Goal: Transaction & Acquisition: Purchase product/service

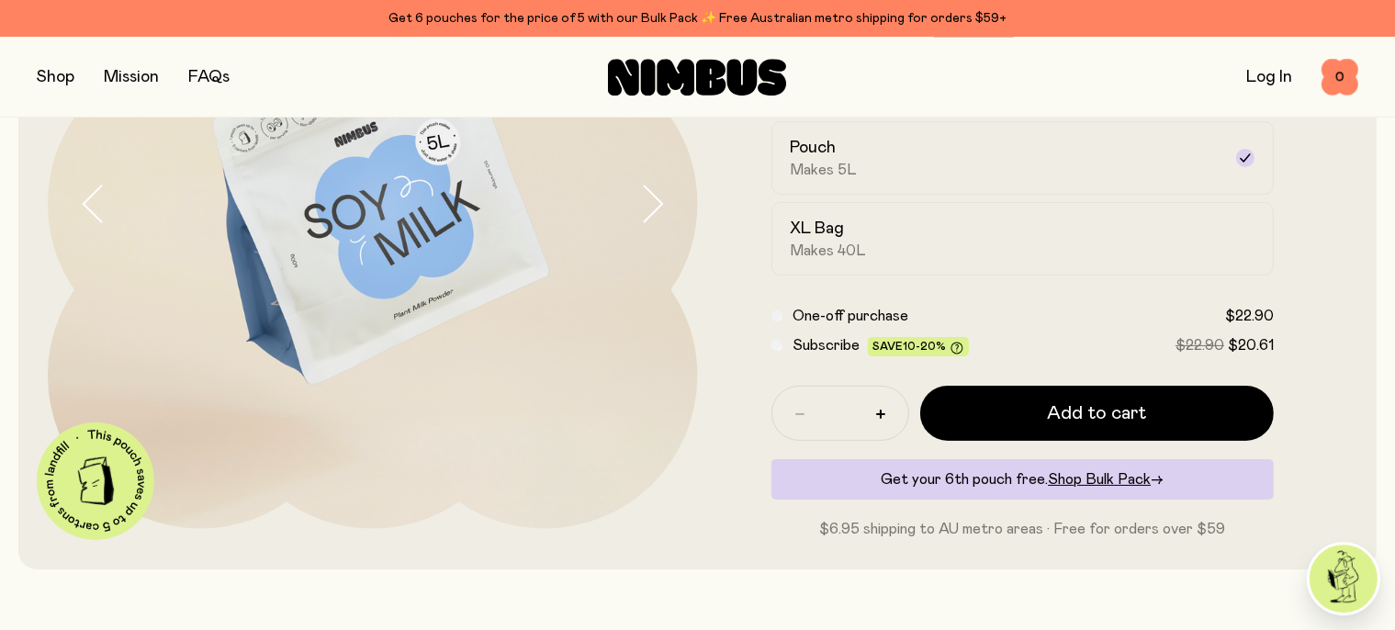
scroll to position [317, 0]
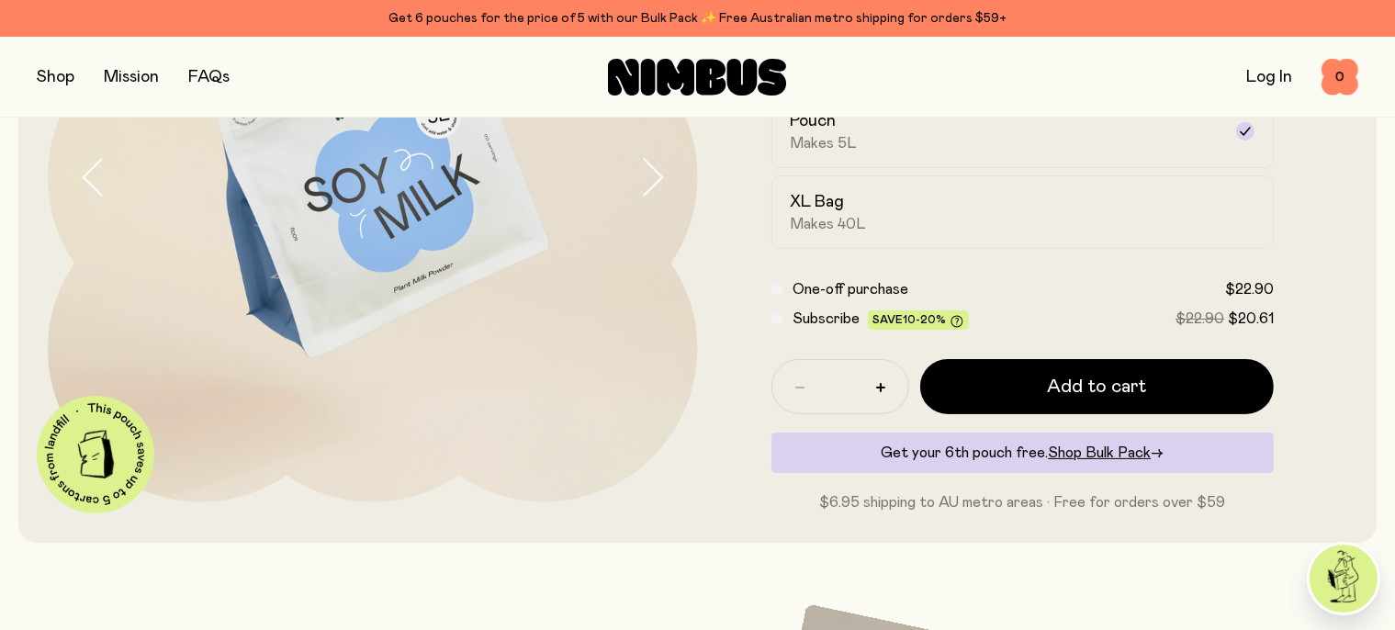
click at [1063, 209] on div "XL Bag Makes 40L" at bounding box center [1007, 212] width 432 height 42
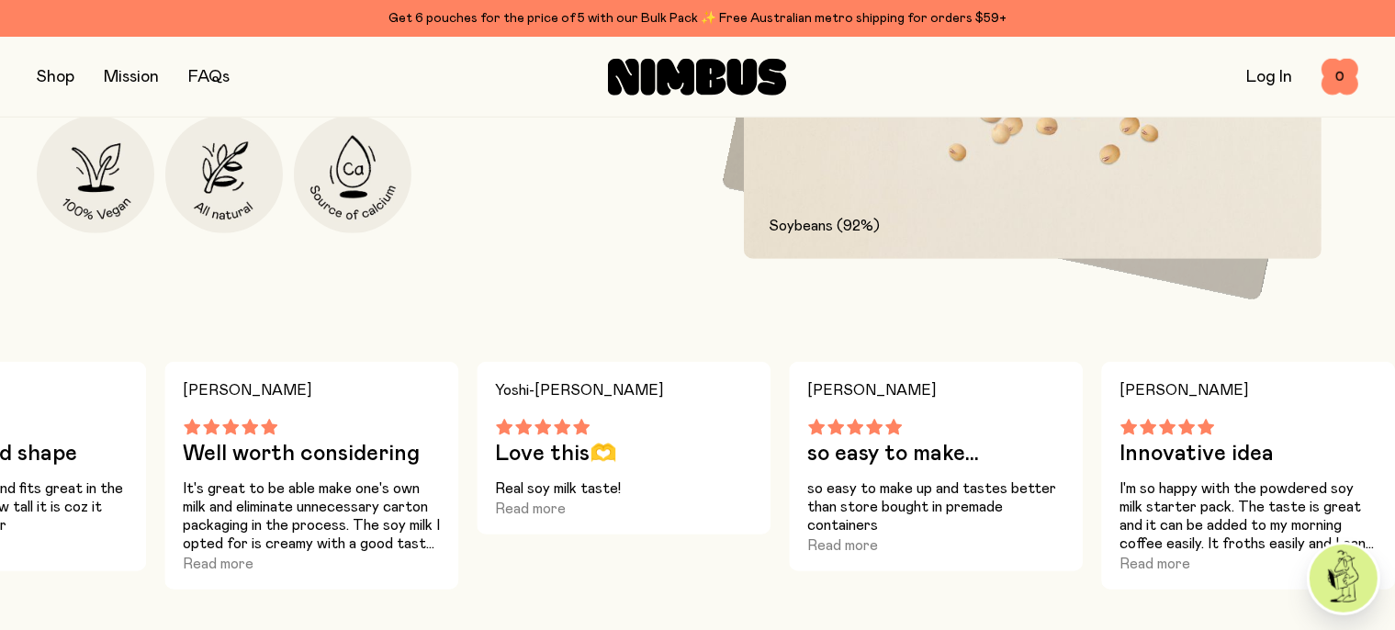
scroll to position [1315, 0]
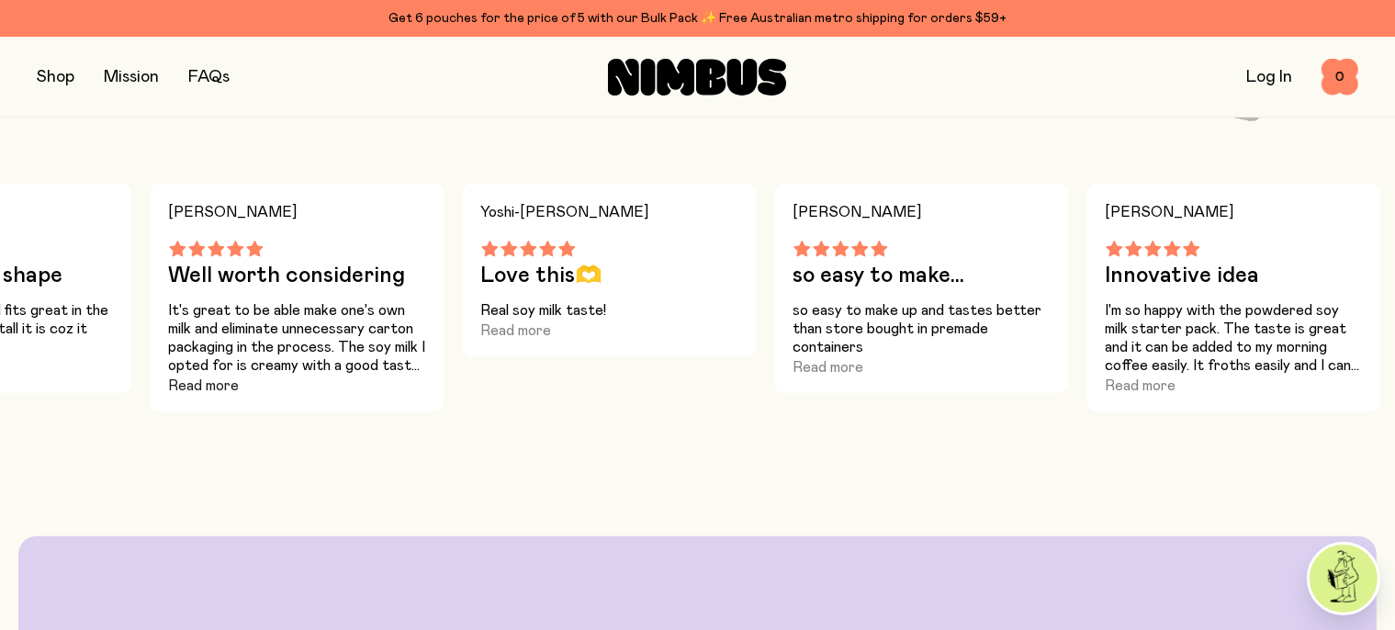
click at [210, 397] on button "Read more" at bounding box center [203, 386] width 71 height 22
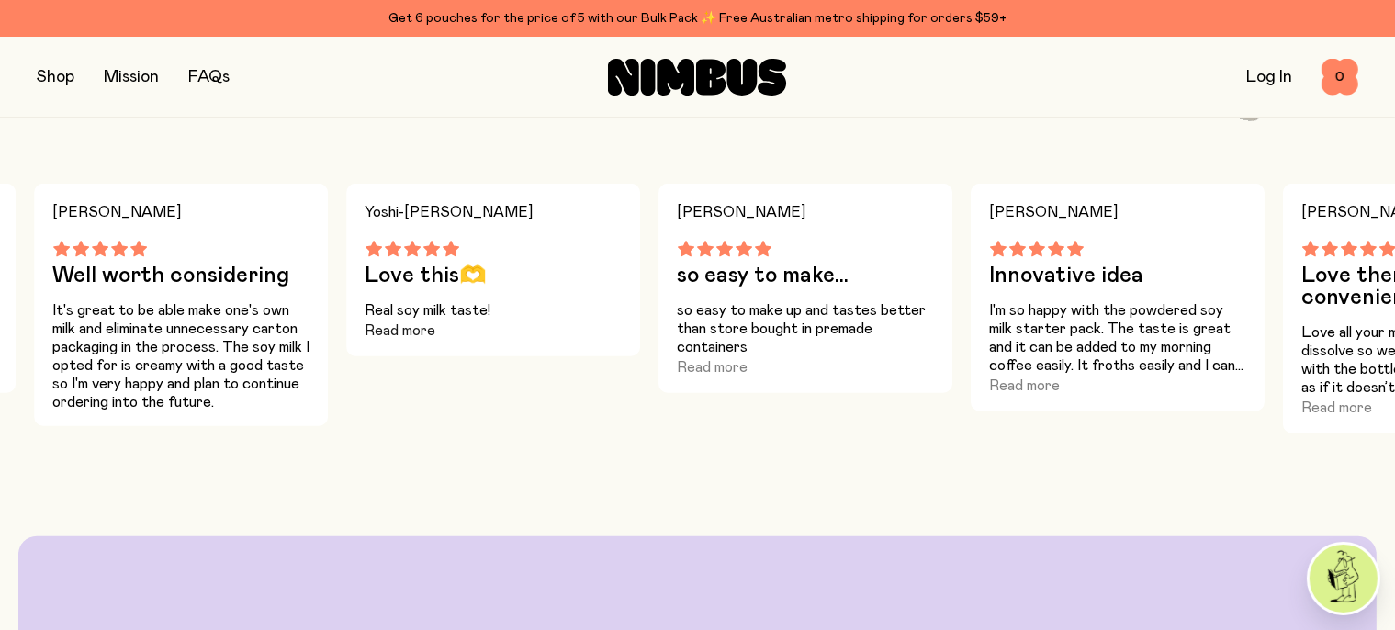
click at [377, 342] on button "Read more" at bounding box center [400, 331] width 71 height 22
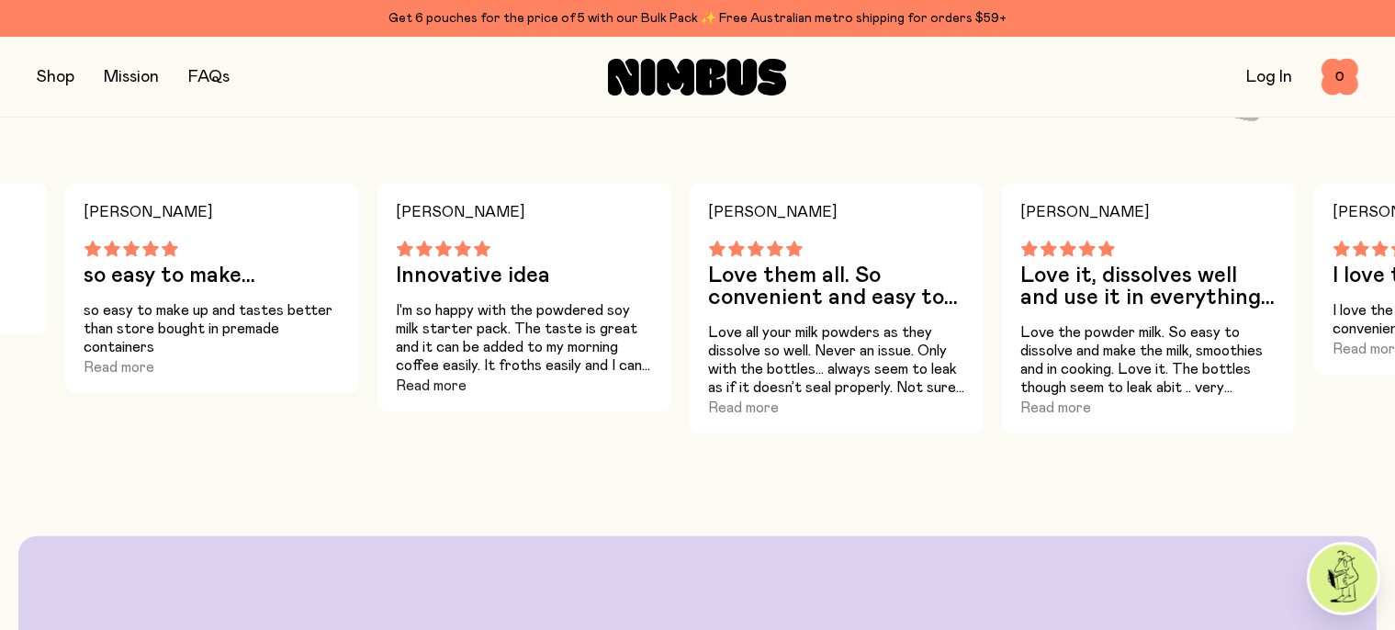
click at [439, 397] on button "Read more" at bounding box center [431, 386] width 71 height 22
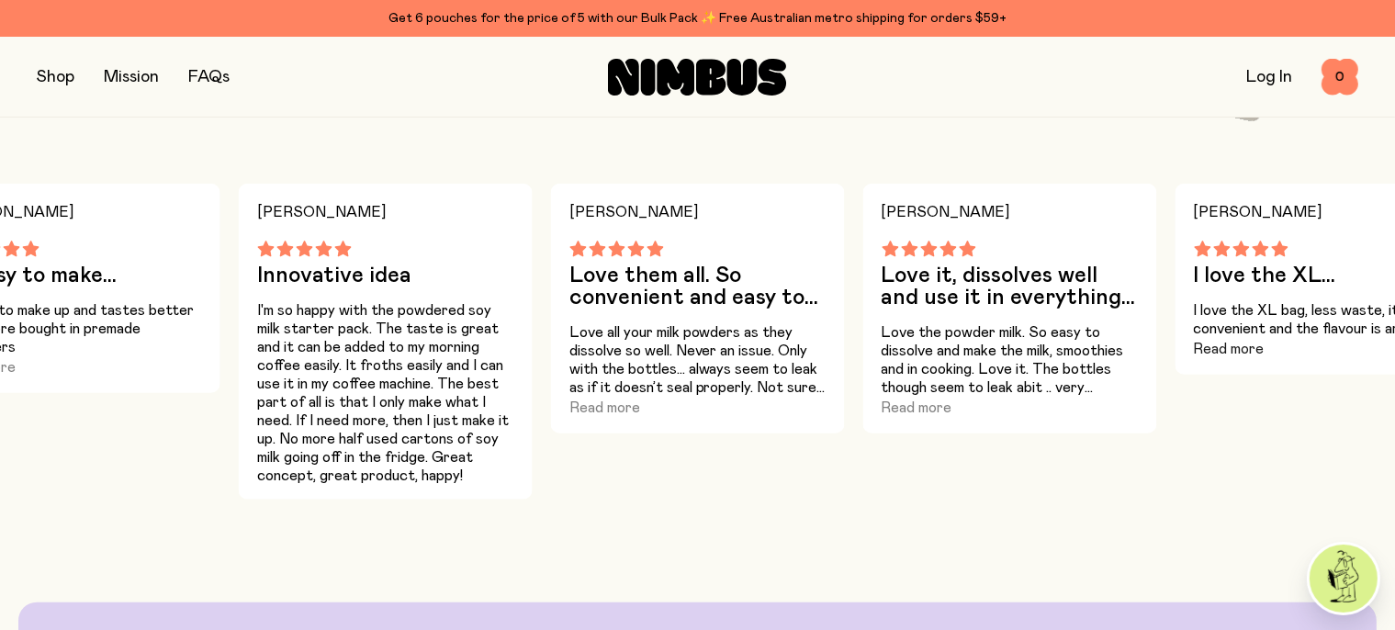
click at [1258, 360] on button "Read more" at bounding box center [1229, 349] width 71 height 22
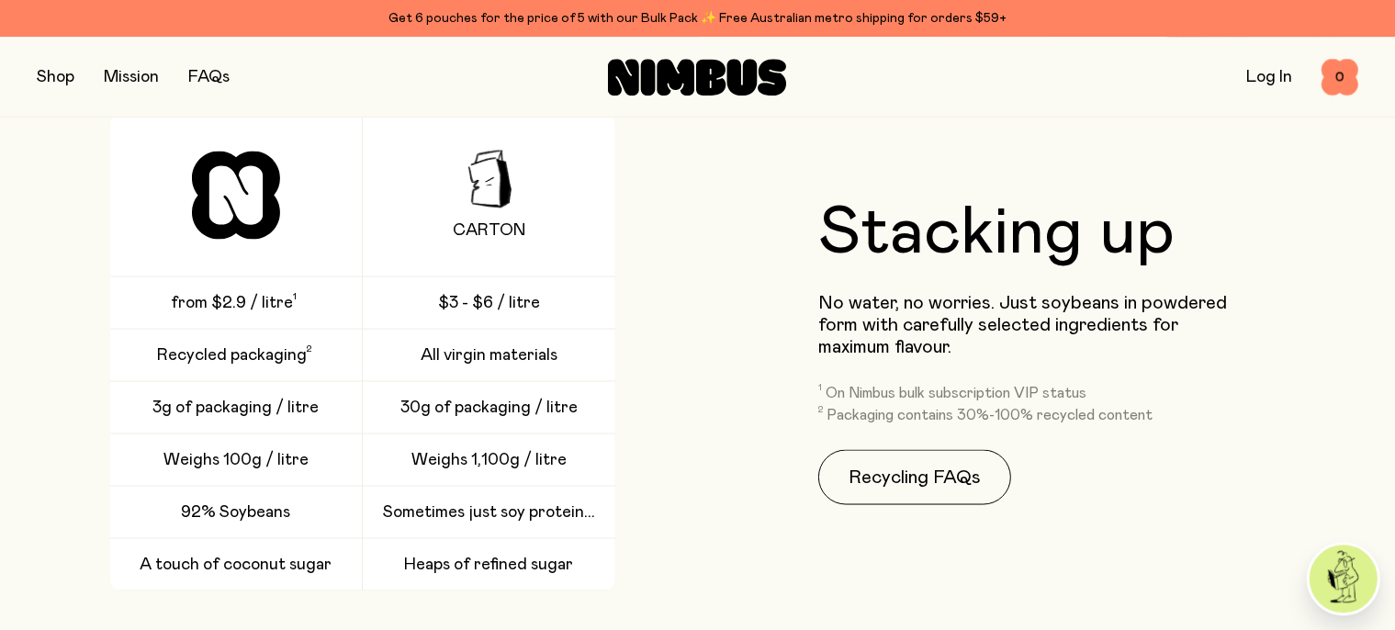
scroll to position [2705, 0]
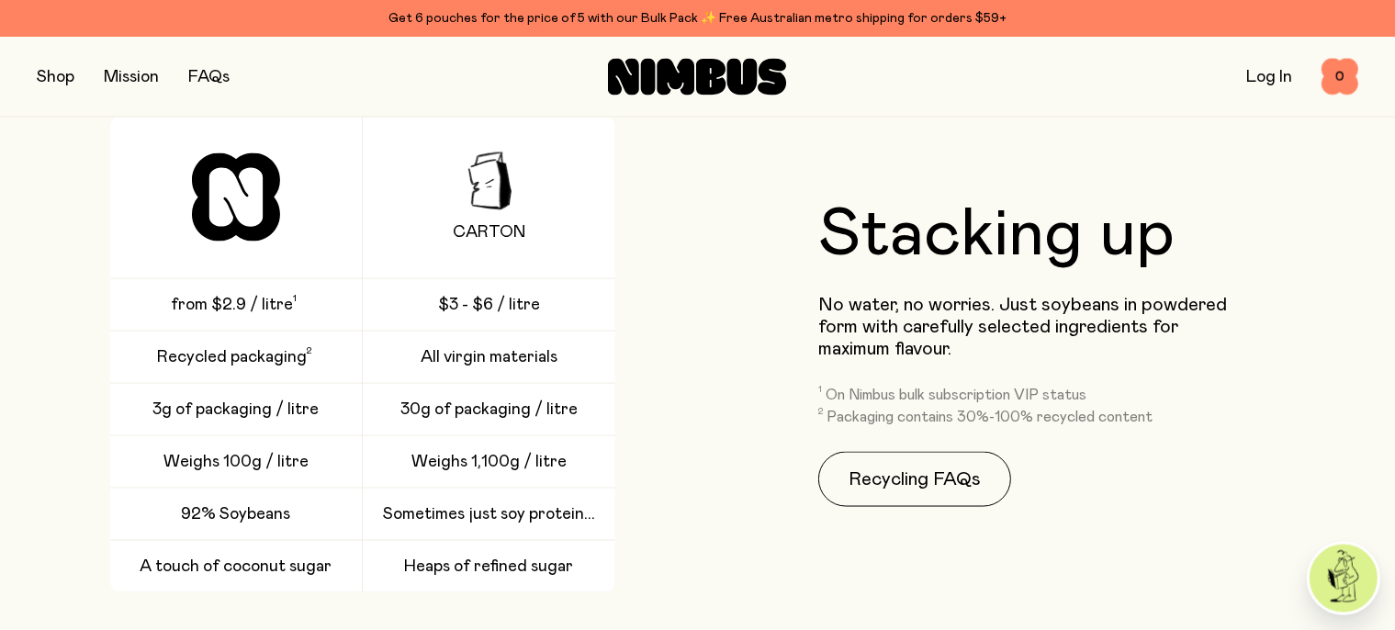
click at [212, 80] on link "FAQs" at bounding box center [208, 77] width 41 height 17
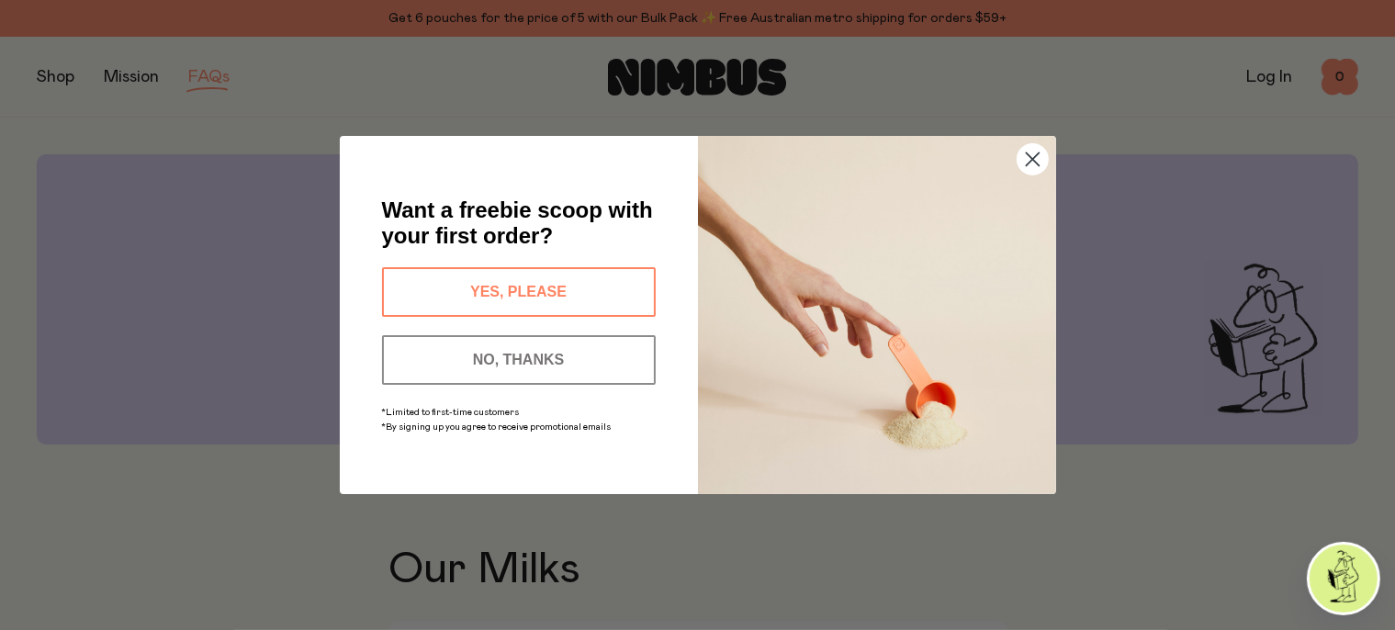
click at [1028, 163] on icon "Close dialog" at bounding box center [1032, 159] width 13 height 13
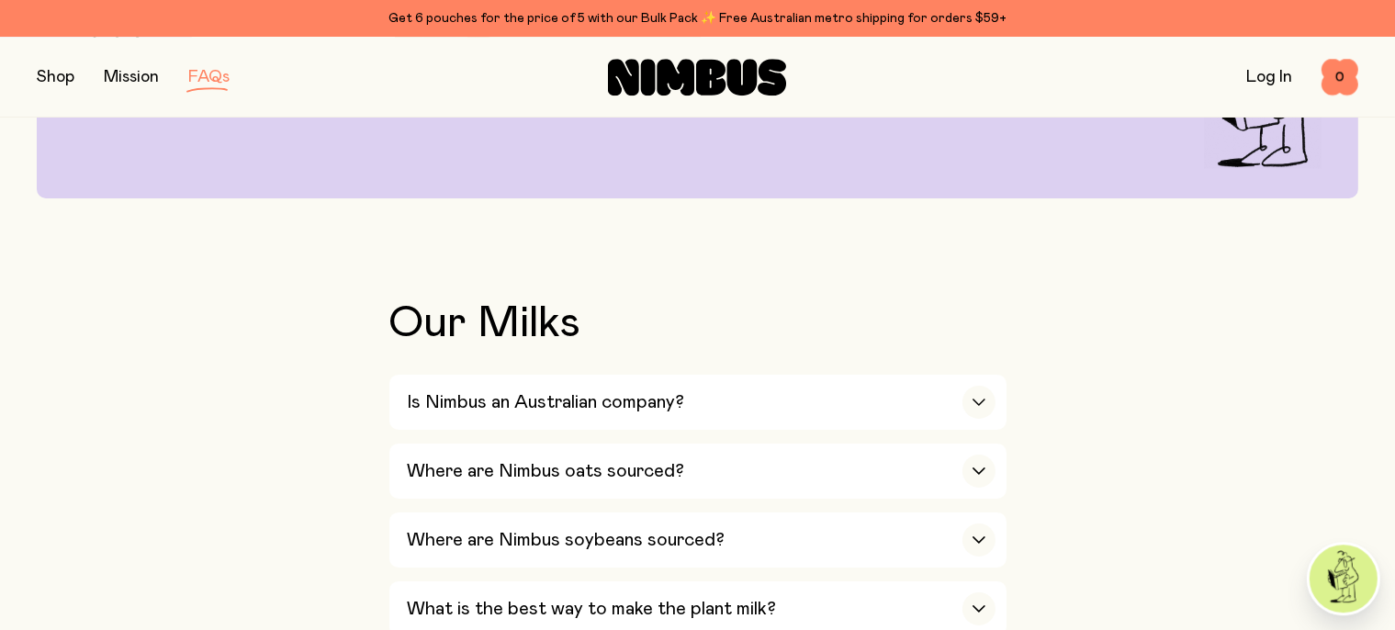
scroll to position [365, 0]
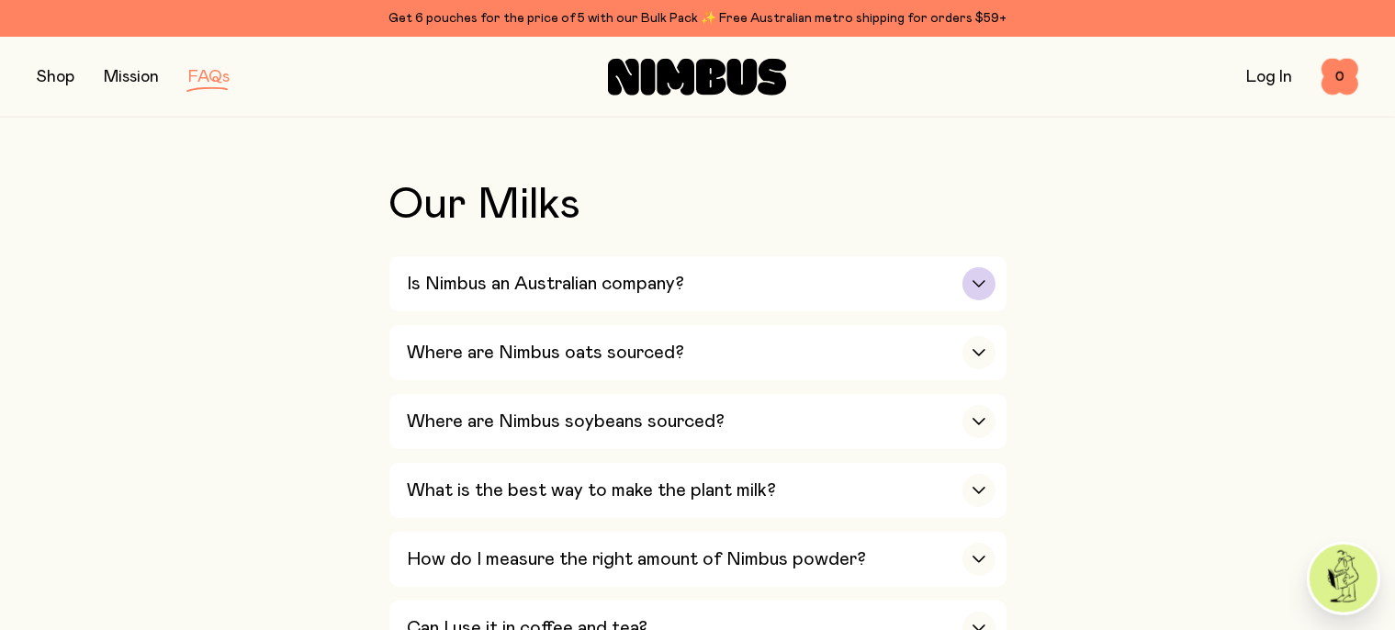
click at [985, 288] on div "button" at bounding box center [979, 283] width 33 height 33
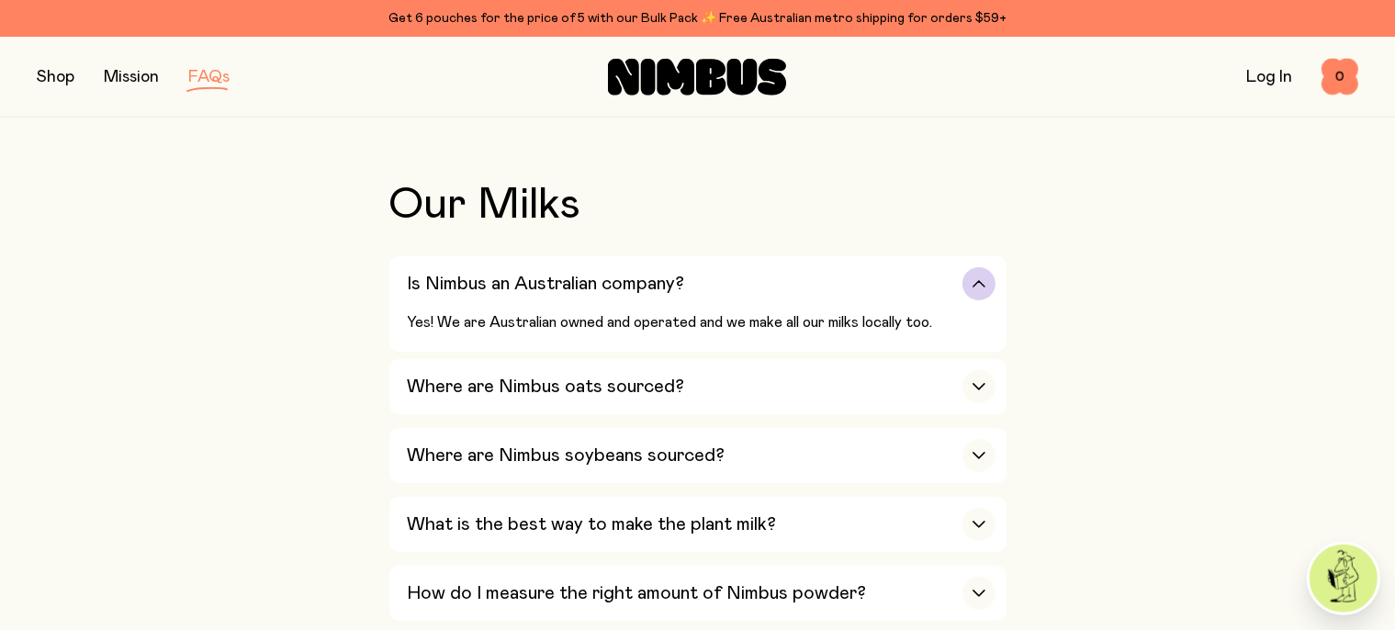
scroll to position [459, 0]
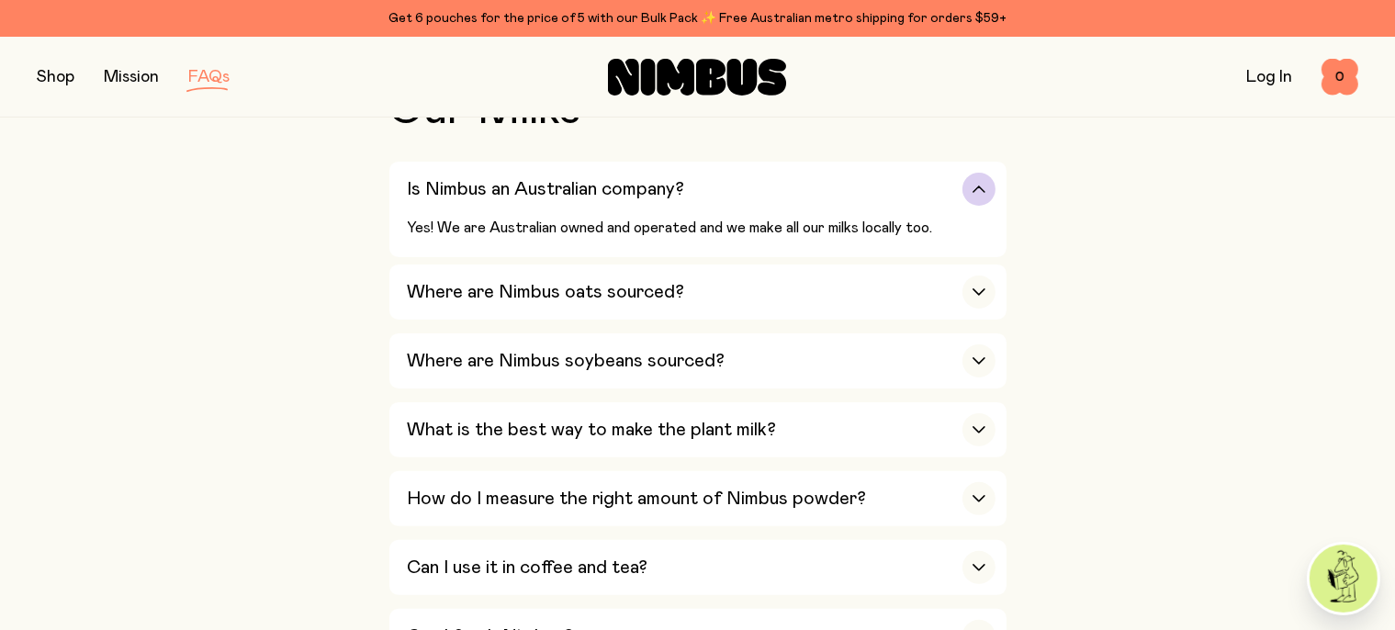
click at [985, 288] on div "button" at bounding box center [979, 292] width 33 height 33
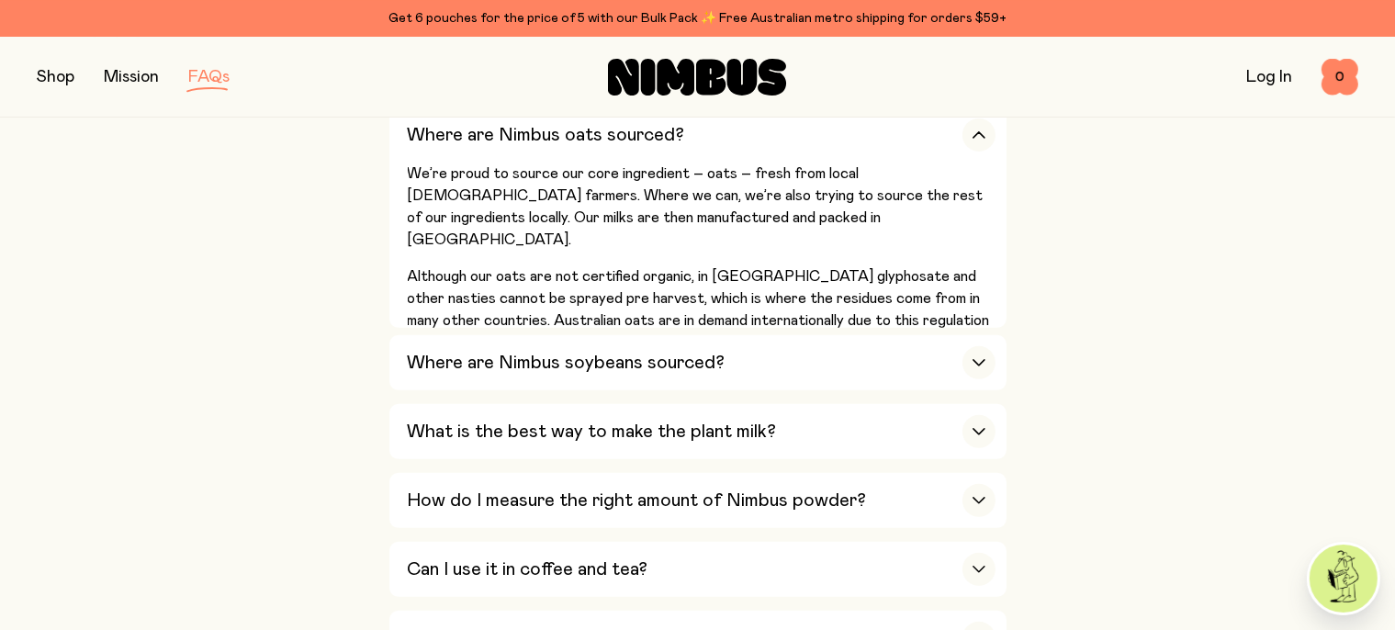
scroll to position [583, 0]
click at [975, 366] on div "button" at bounding box center [979, 361] width 33 height 33
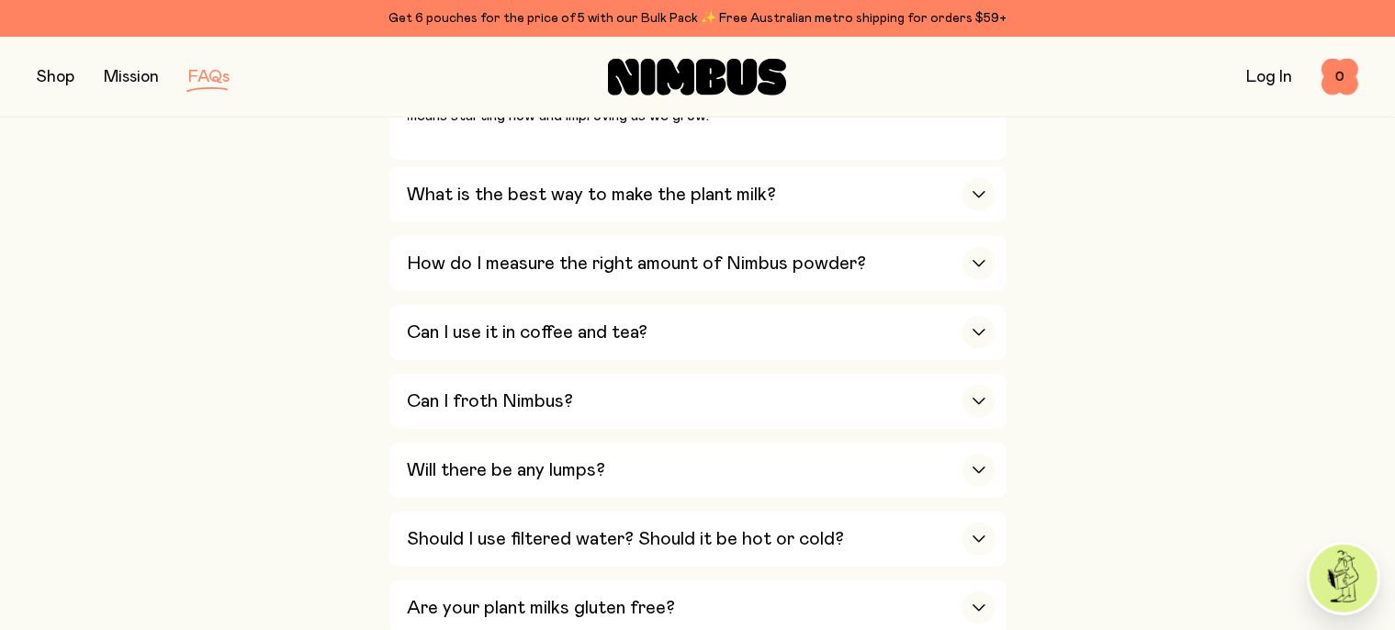
scroll to position [916, 0]
click at [969, 319] on div "button" at bounding box center [979, 331] width 33 height 33
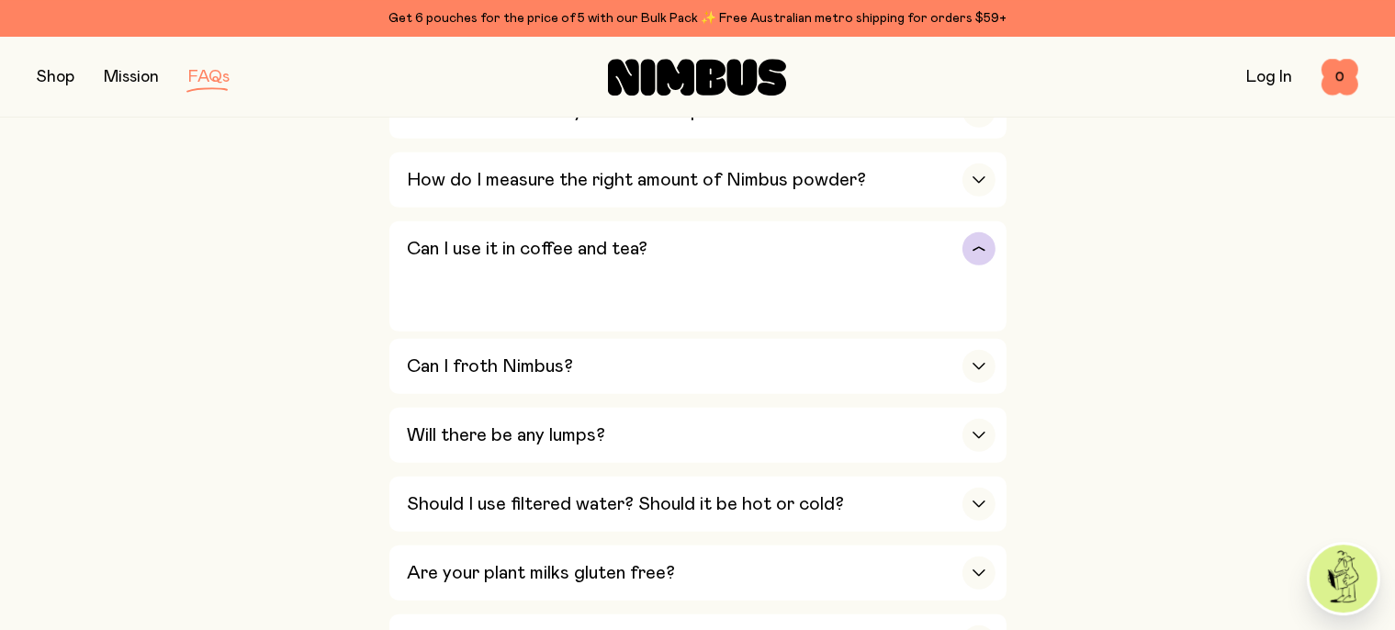
click at [969, 431] on p "Because we keep our ingredients clean and simple (no emulsifiers or fillers), s…" at bounding box center [702, 464] width 588 height 66
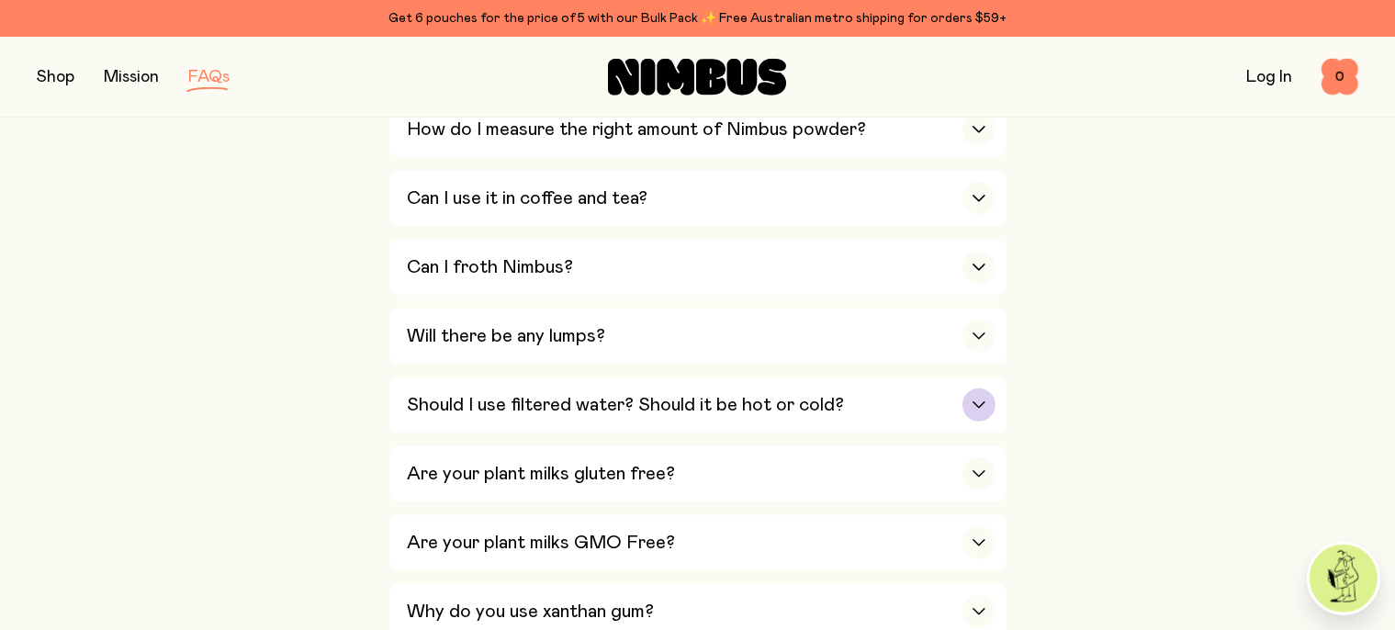
scroll to position [794, 0]
click at [976, 200] on div "button" at bounding box center [979, 199] width 33 height 33
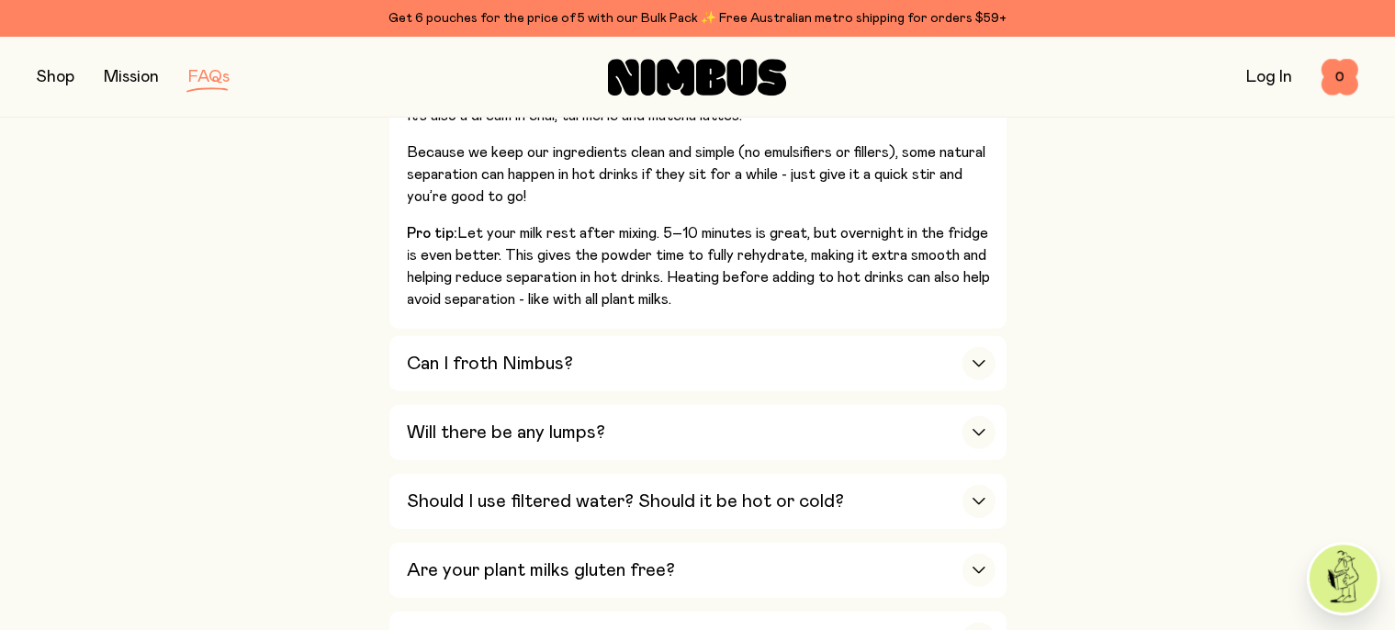
scroll to position [1034, 0]
click at [985, 363] on div "button" at bounding box center [979, 362] width 33 height 33
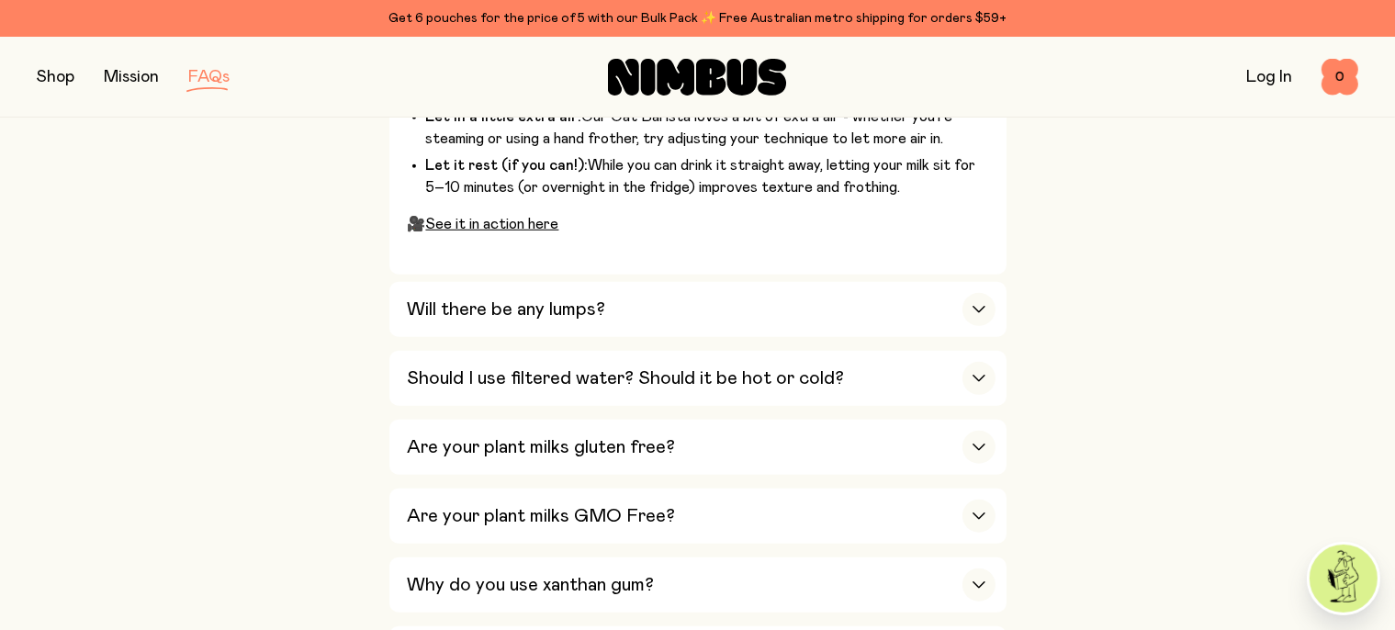
scroll to position [1327, 0]
click at [984, 307] on div "button" at bounding box center [979, 308] width 33 height 33
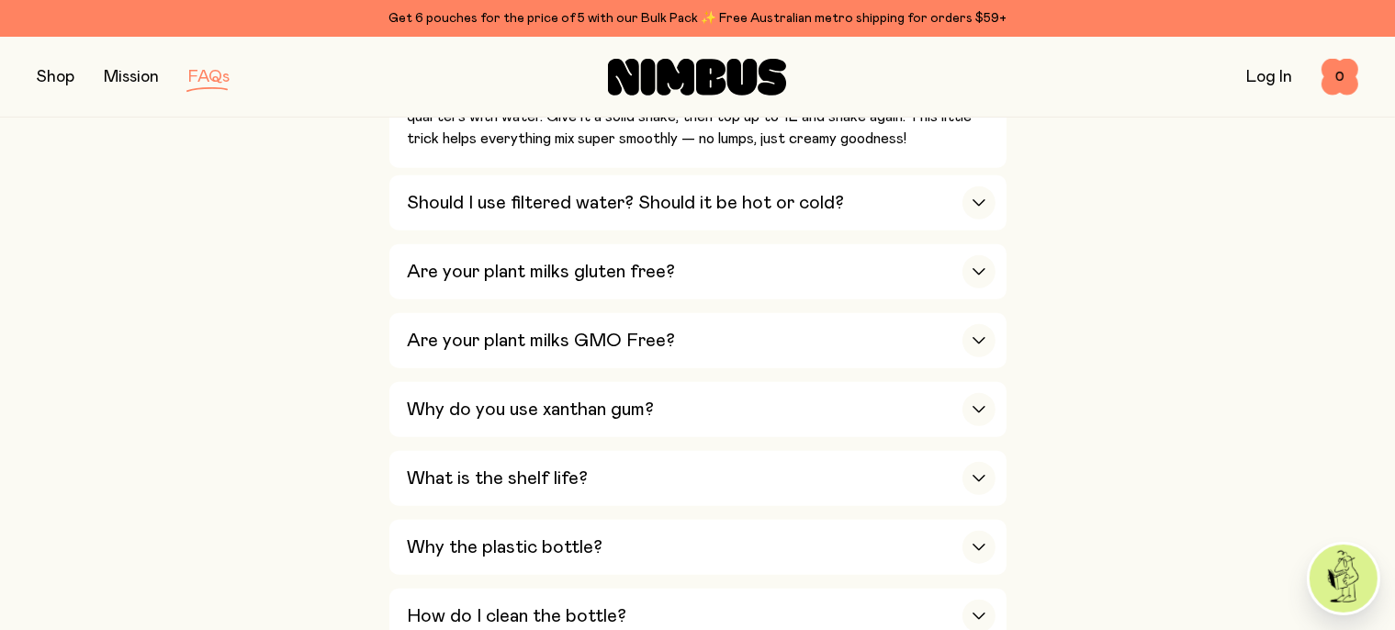
scroll to position [1315, 0]
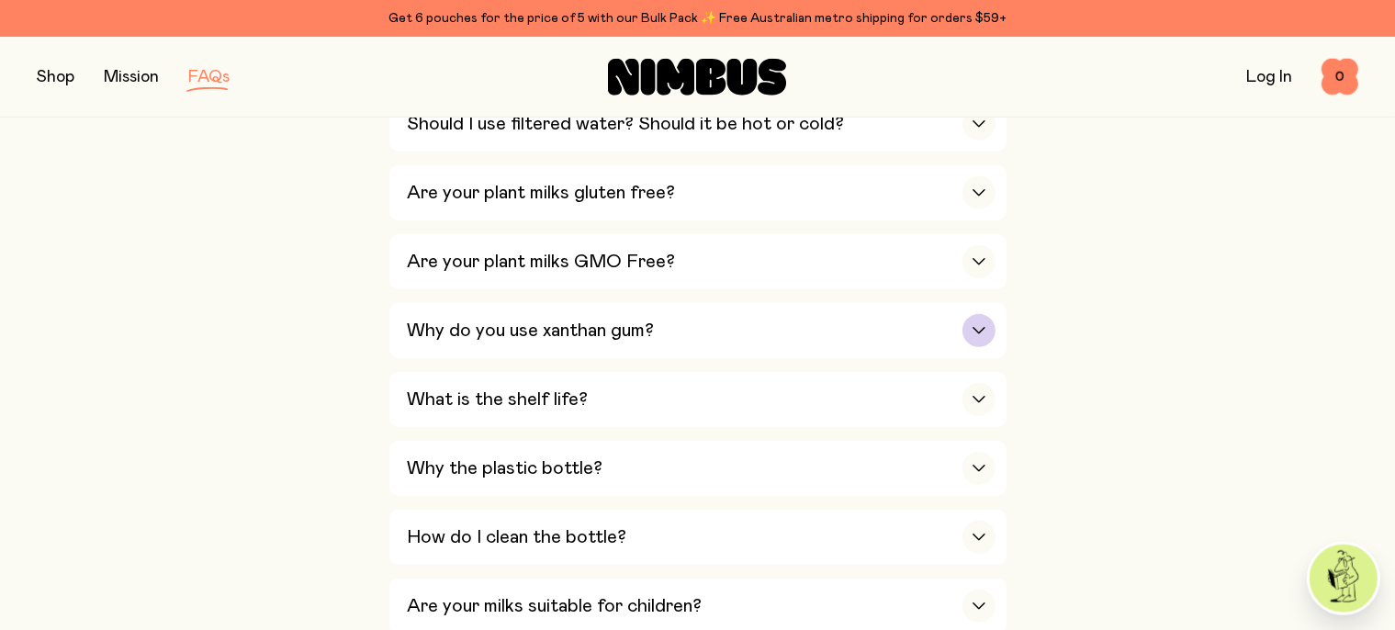
click at [974, 327] on icon "button" at bounding box center [979, 330] width 15 height 7
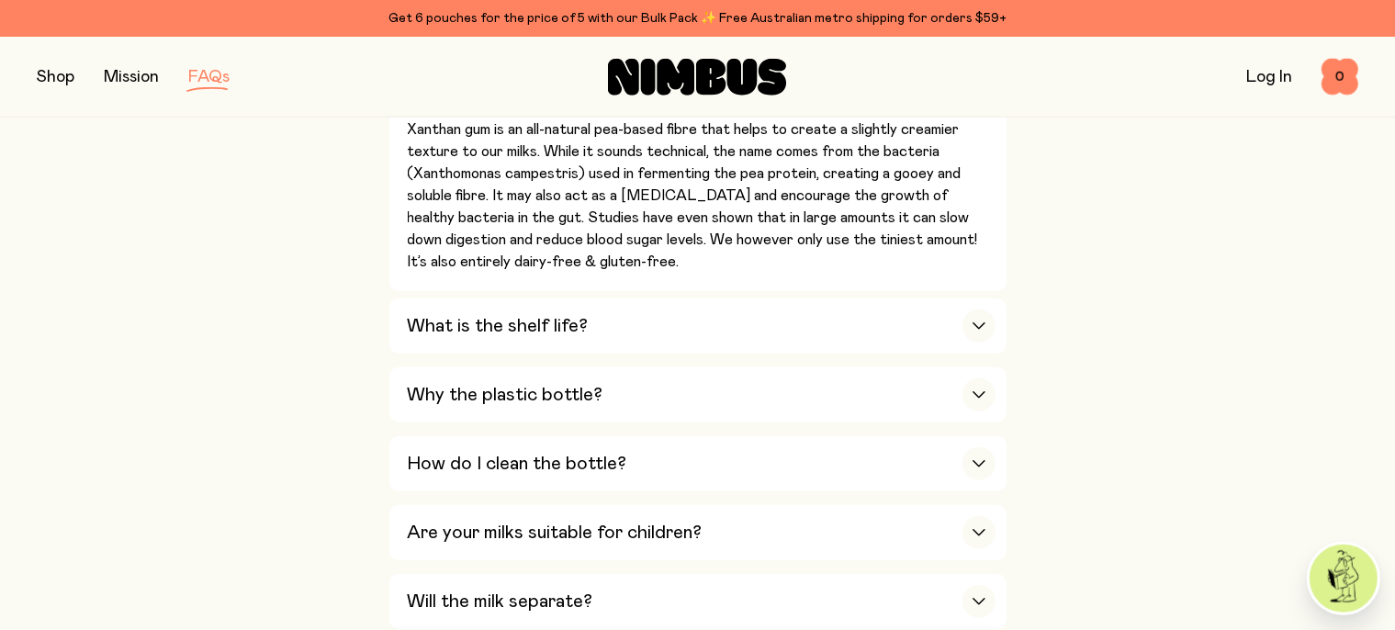
scroll to position [1287, 0]
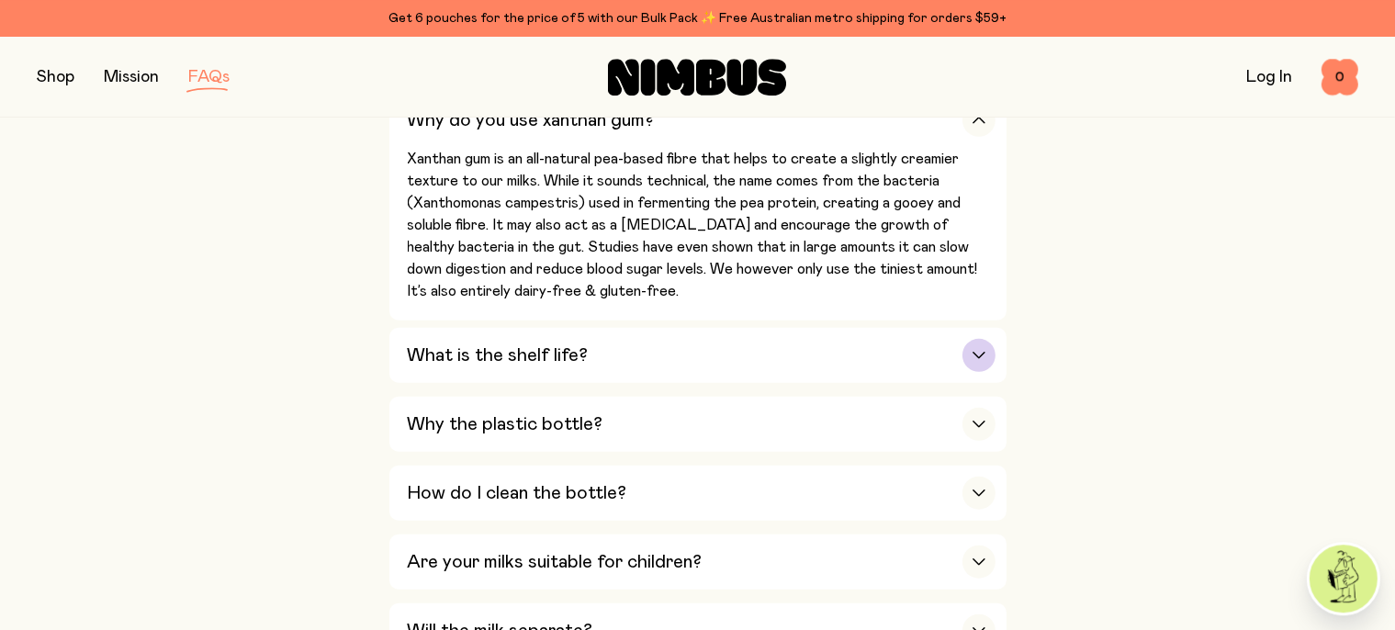
click at [985, 354] on div "button" at bounding box center [979, 354] width 33 height 33
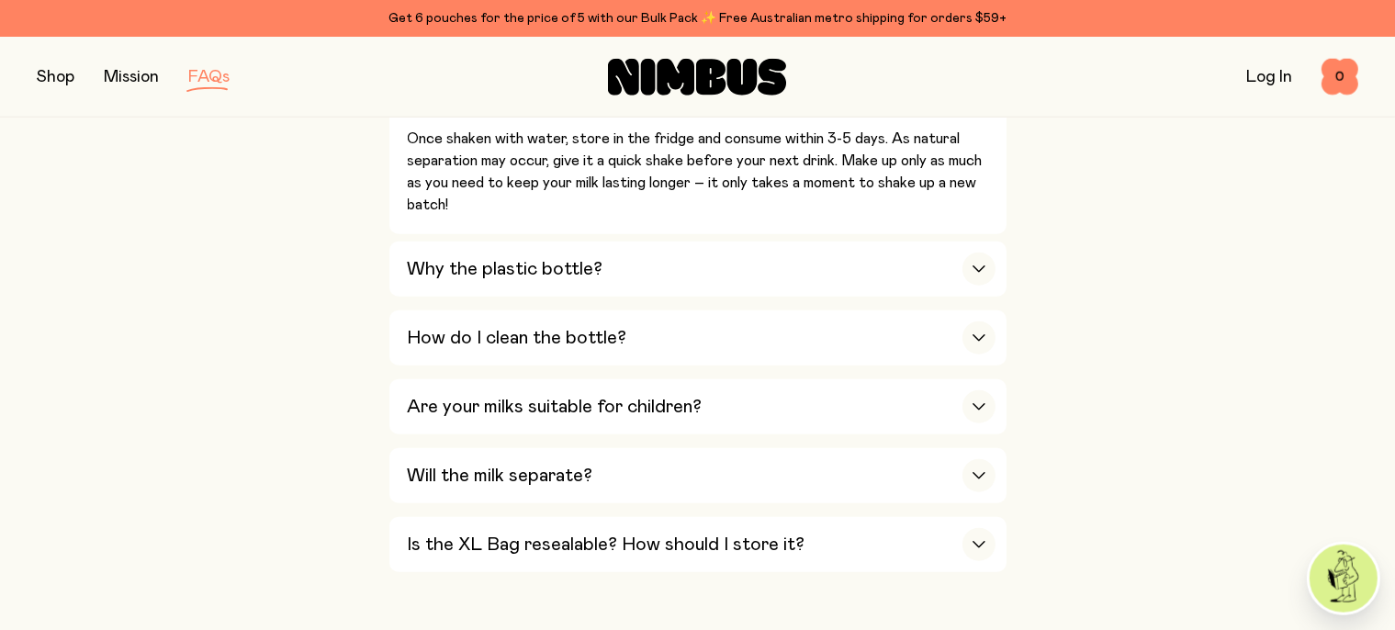
scroll to position [1501, 0]
click at [975, 265] on icon "button" at bounding box center [979, 268] width 15 height 7
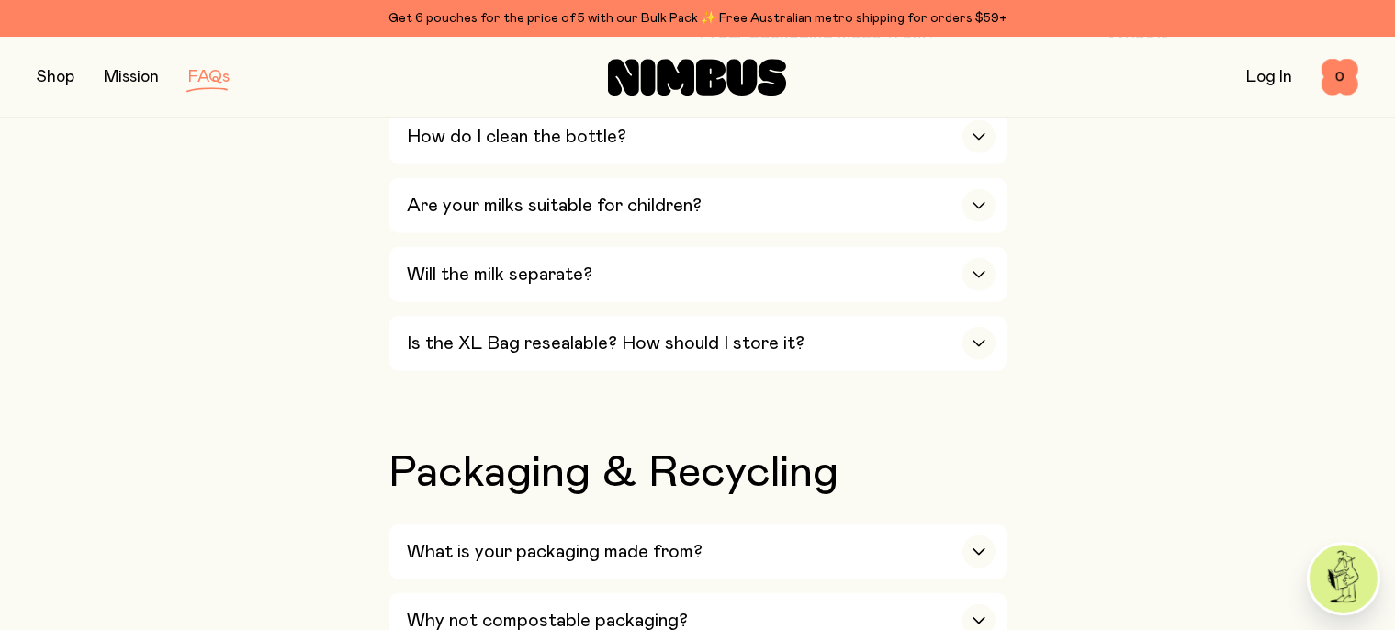
scroll to position [1956, 0]
click at [994, 329] on div "button" at bounding box center [979, 345] width 33 height 33
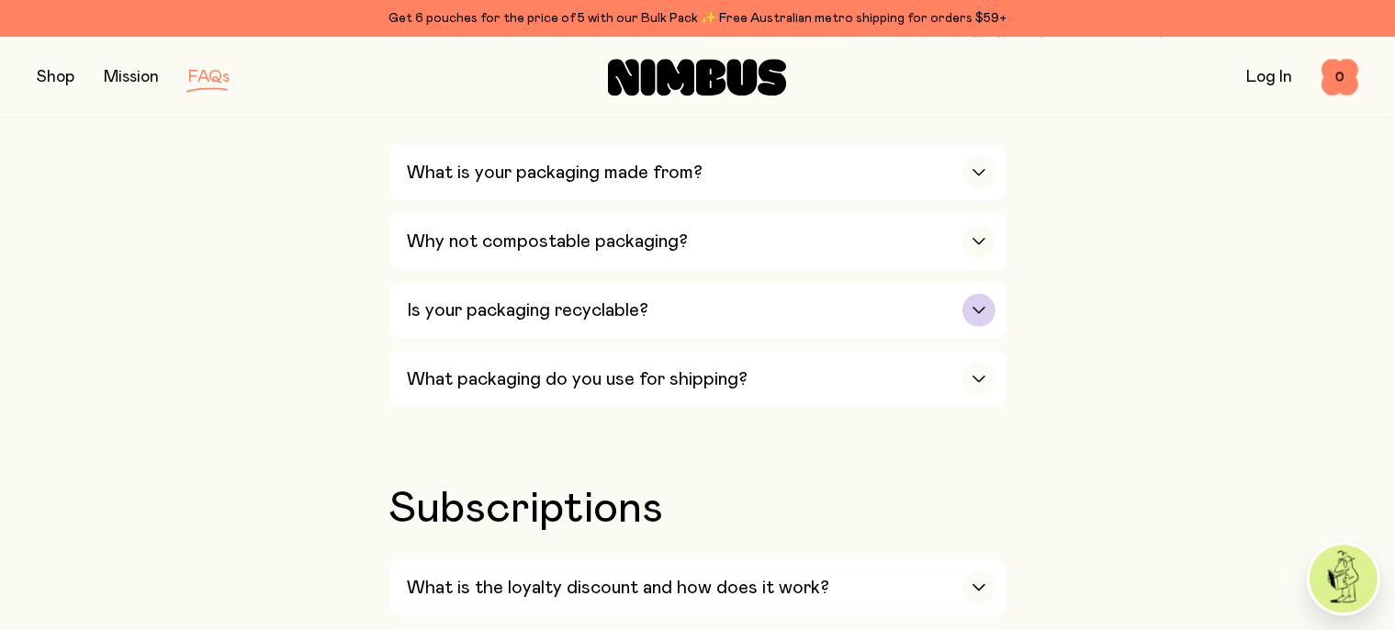
click at [986, 293] on div "button" at bounding box center [979, 309] width 33 height 33
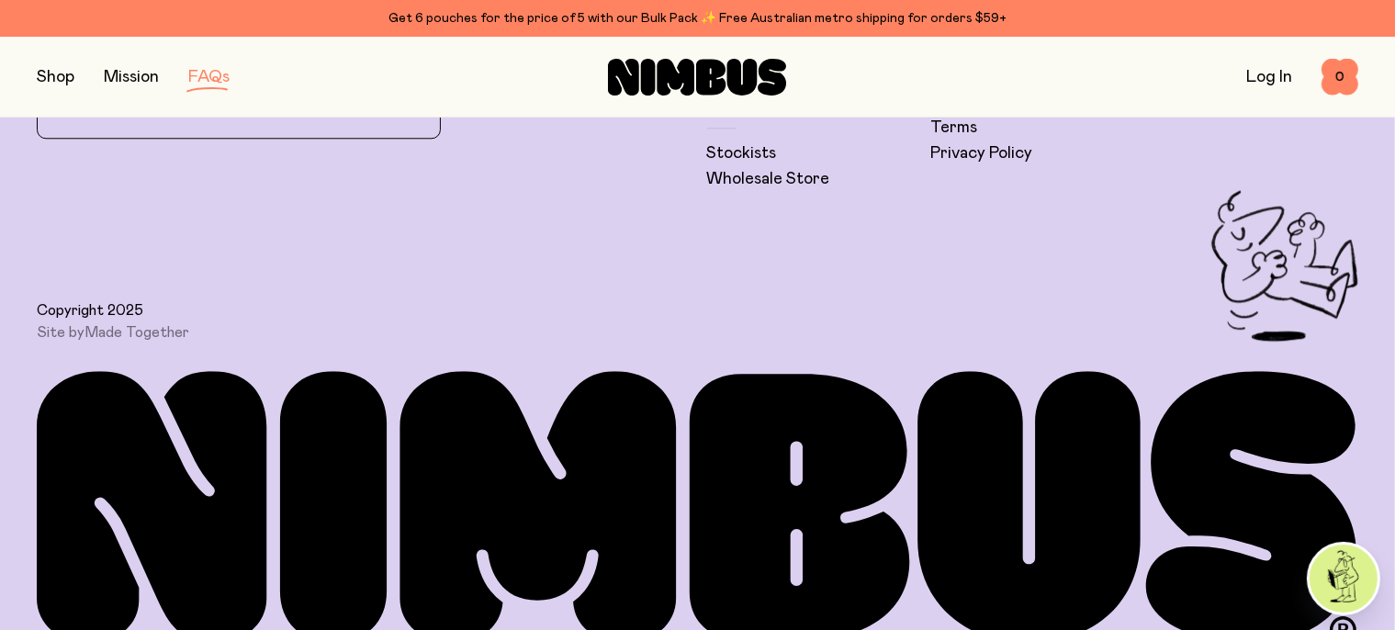
scroll to position [4736, 0]
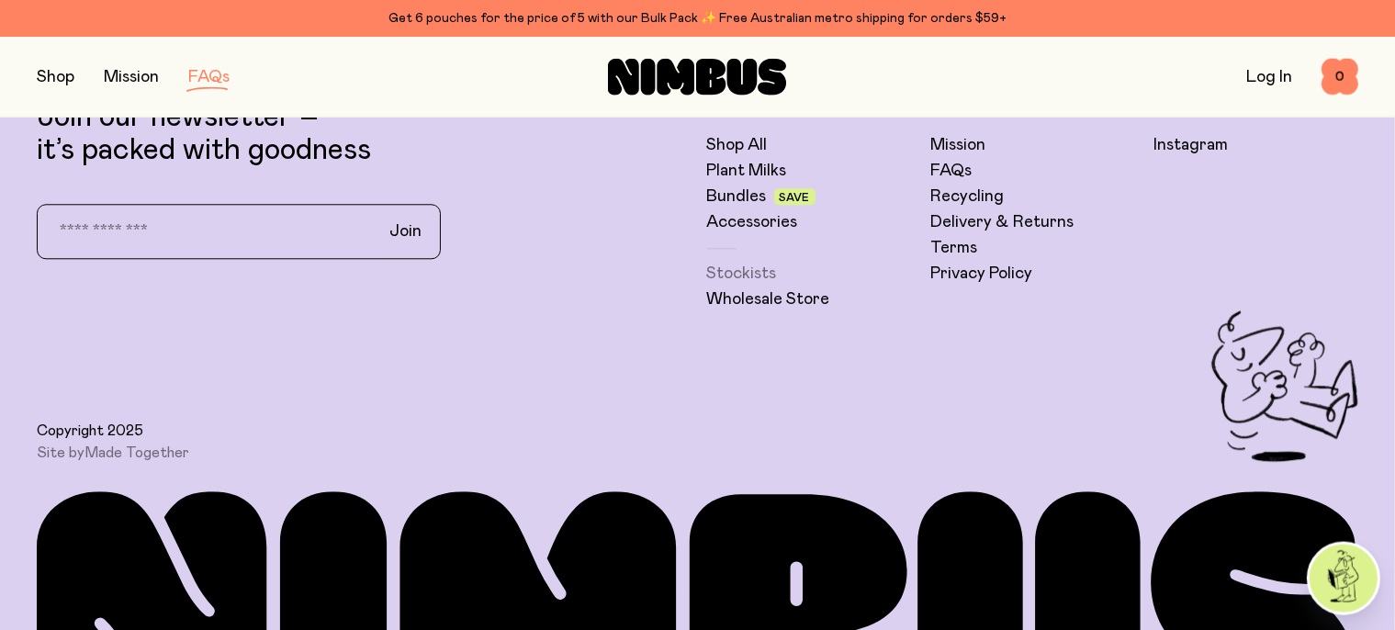
click at [759, 264] on link "Stockists" at bounding box center [742, 275] width 70 height 22
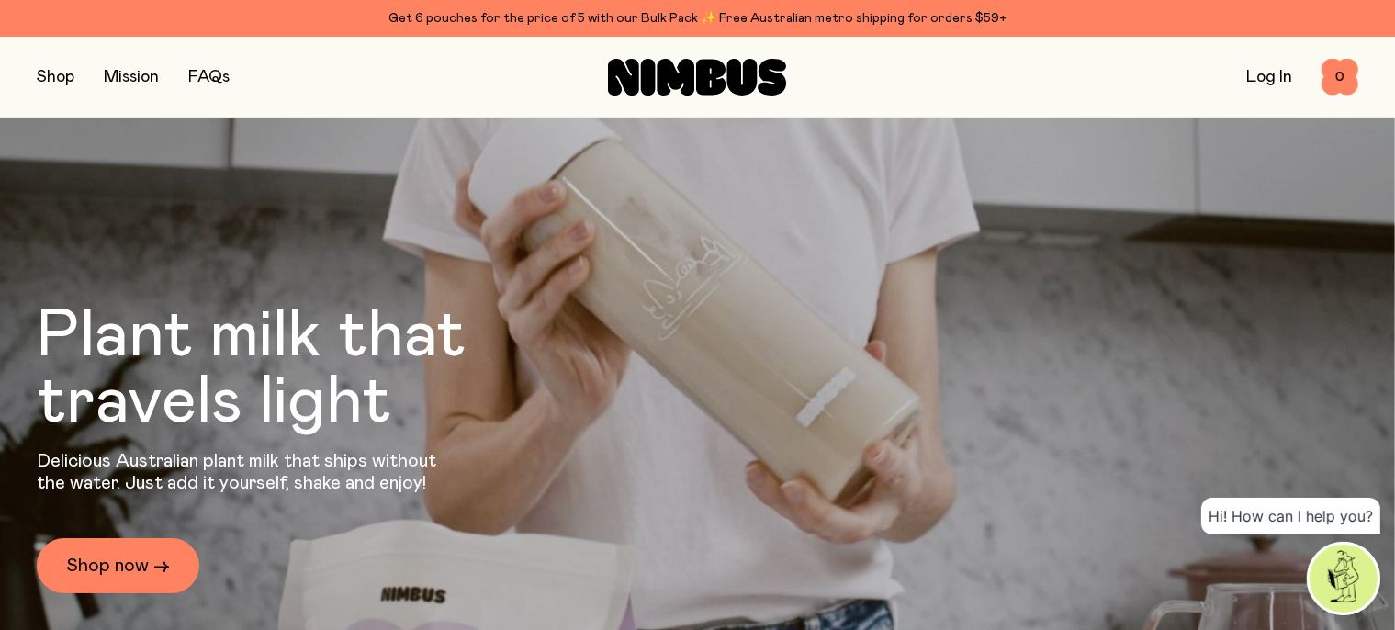
scroll to position [27, 0]
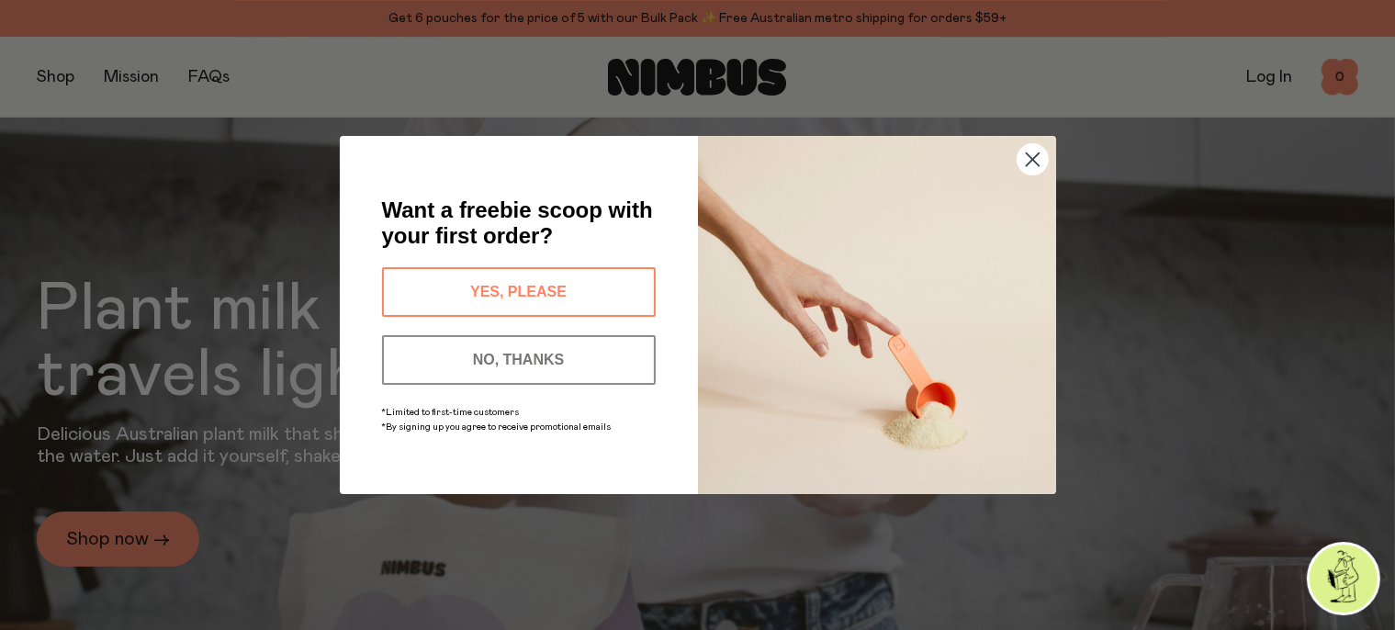
click at [1034, 157] on icon "Close dialog" at bounding box center [1032, 159] width 13 height 13
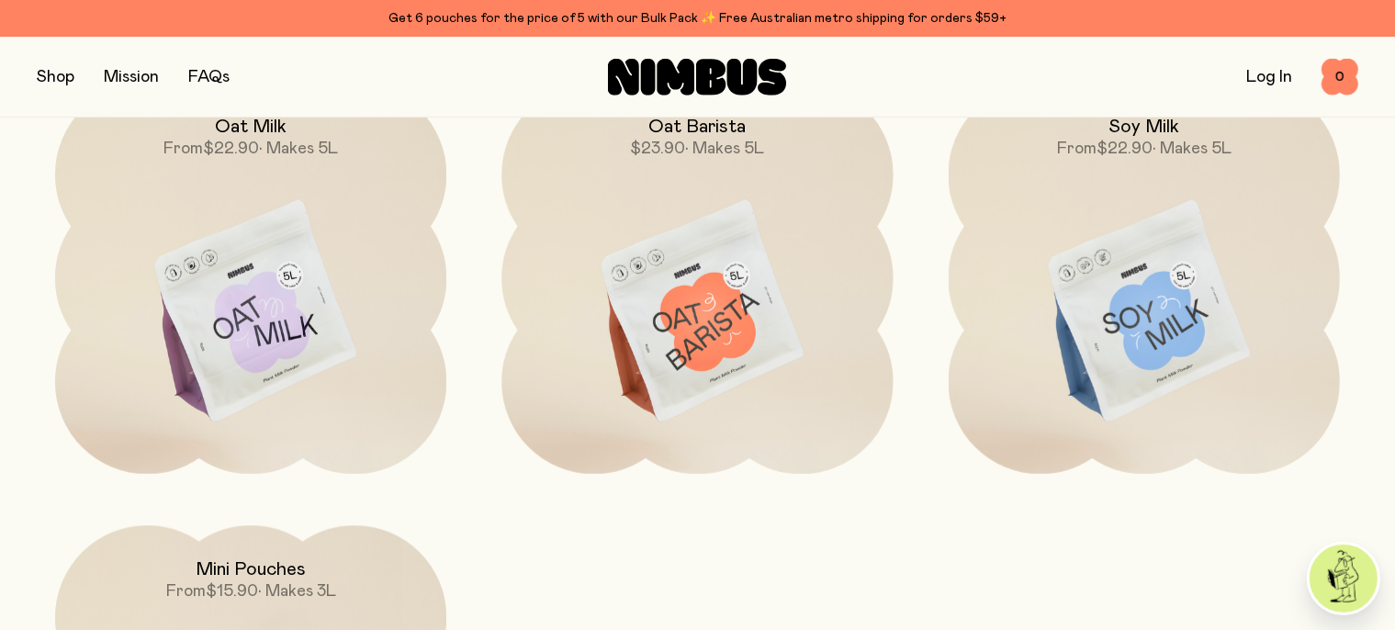
scroll to position [1573, 0]
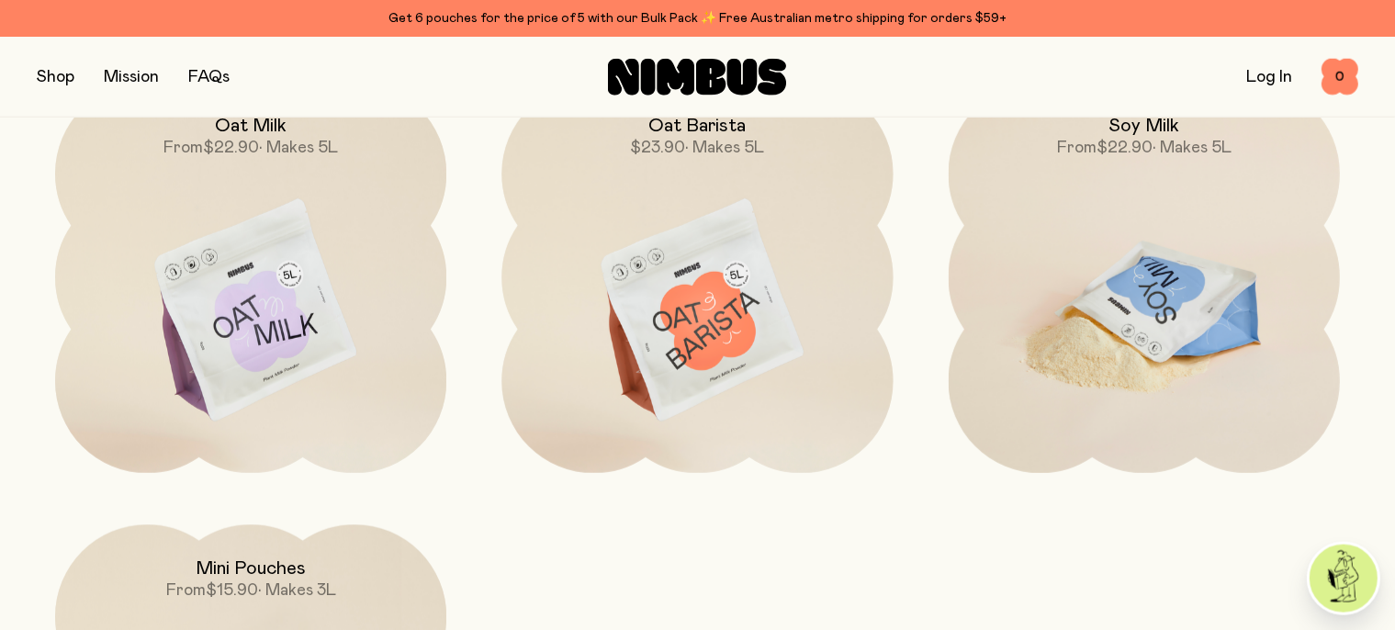
click at [1159, 292] on img at bounding box center [1144, 312] width 391 height 460
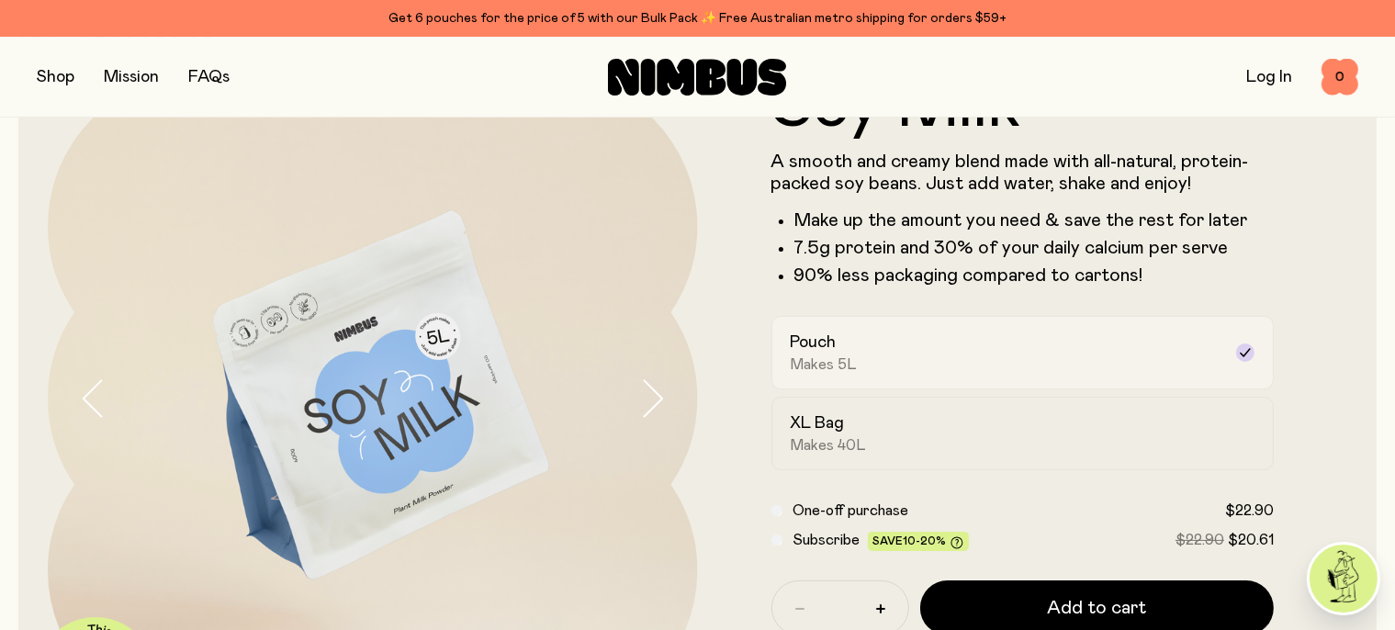
scroll to position [90, 0]
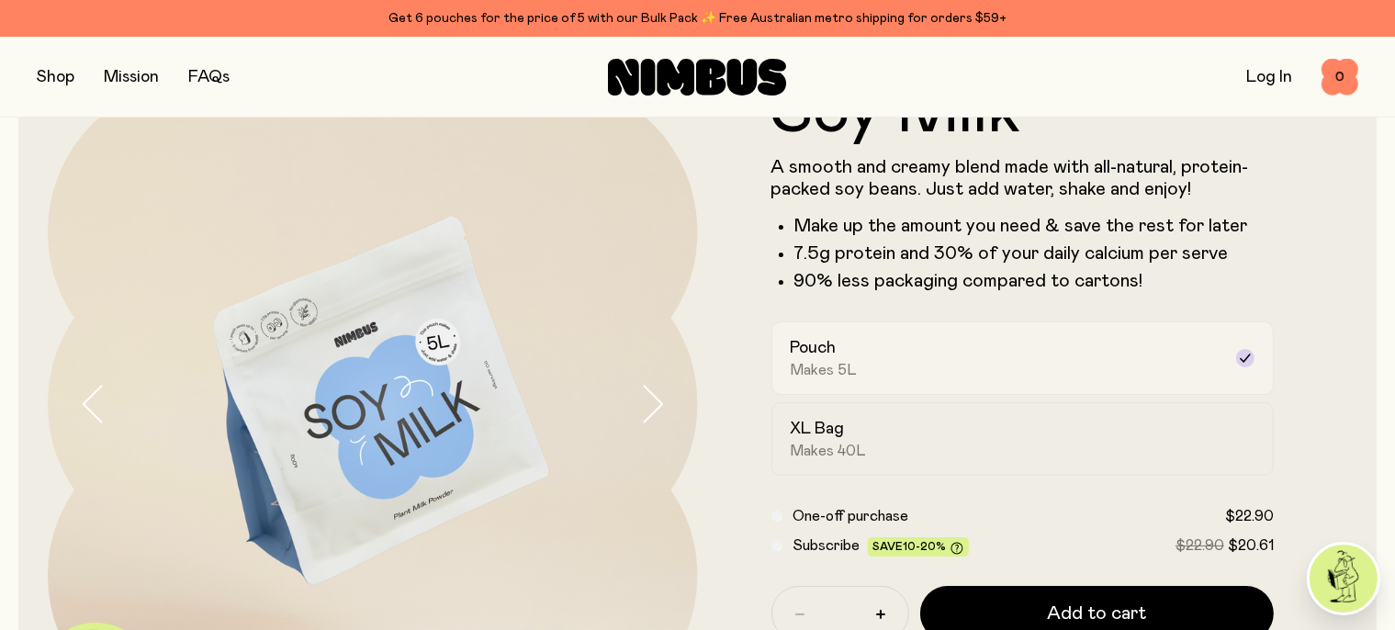
click at [1124, 362] on div "Pouch Makes 5L" at bounding box center [1007, 358] width 432 height 42
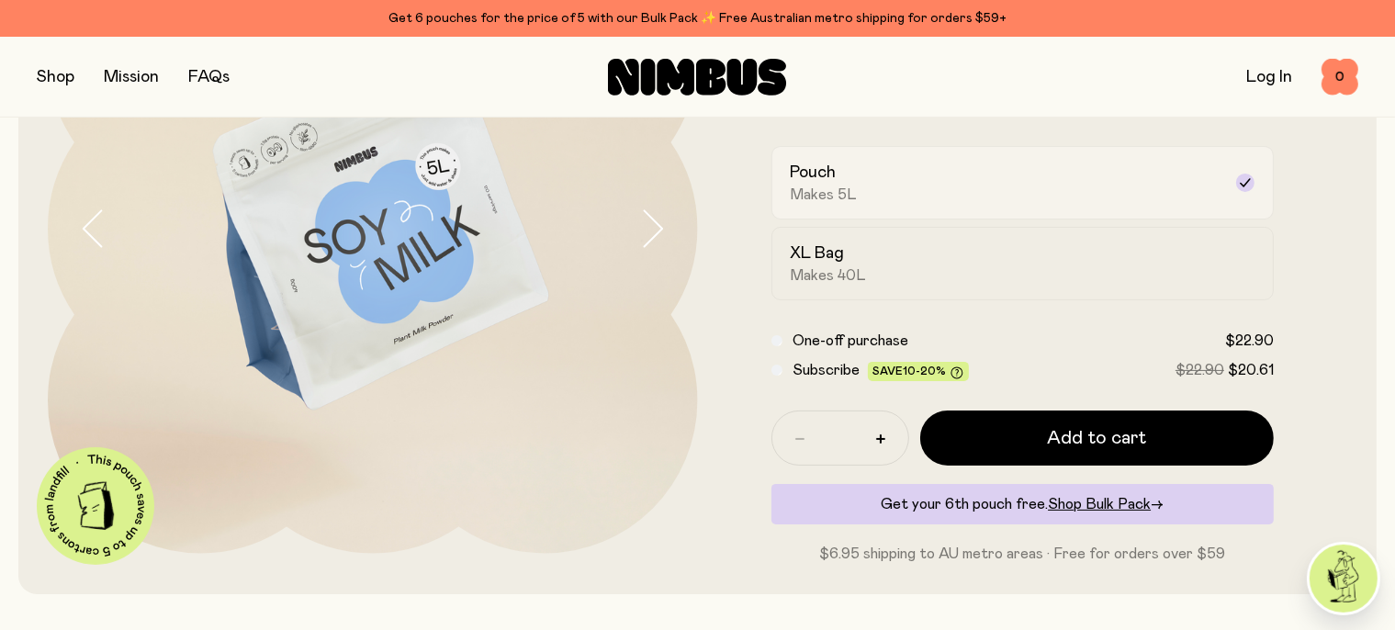
scroll to position [268, 0]
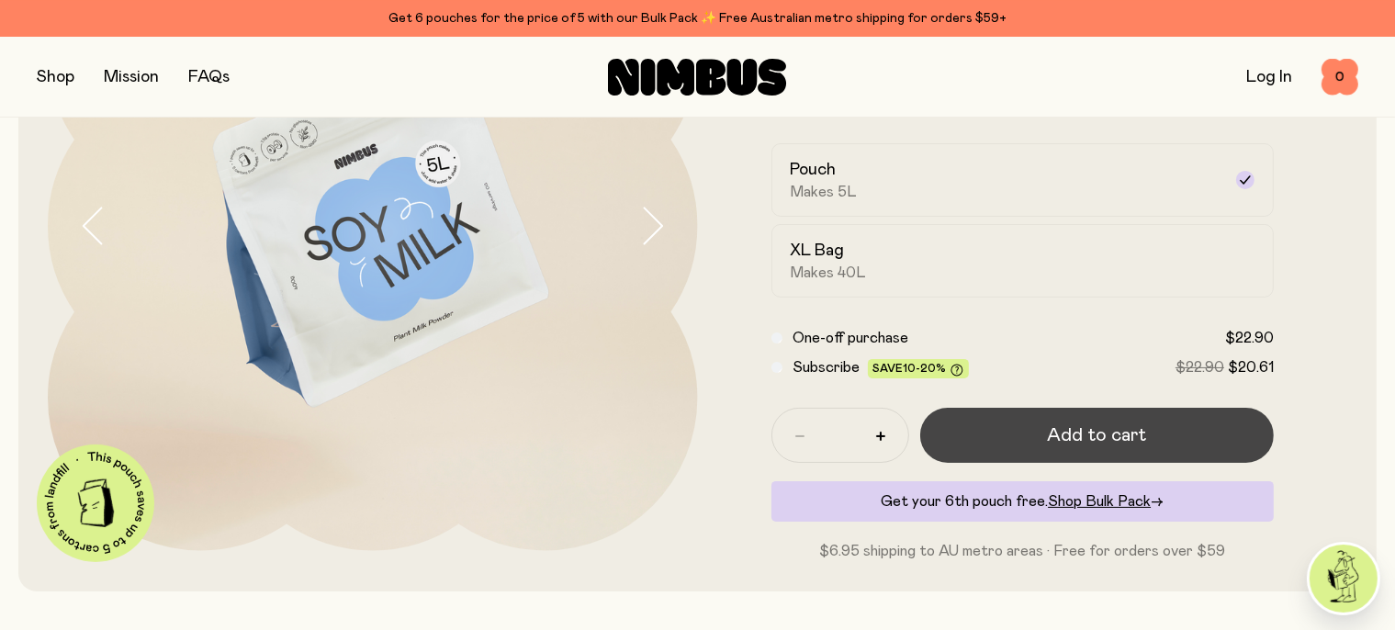
click at [1111, 439] on span "Add to cart" at bounding box center [1096, 436] width 99 height 26
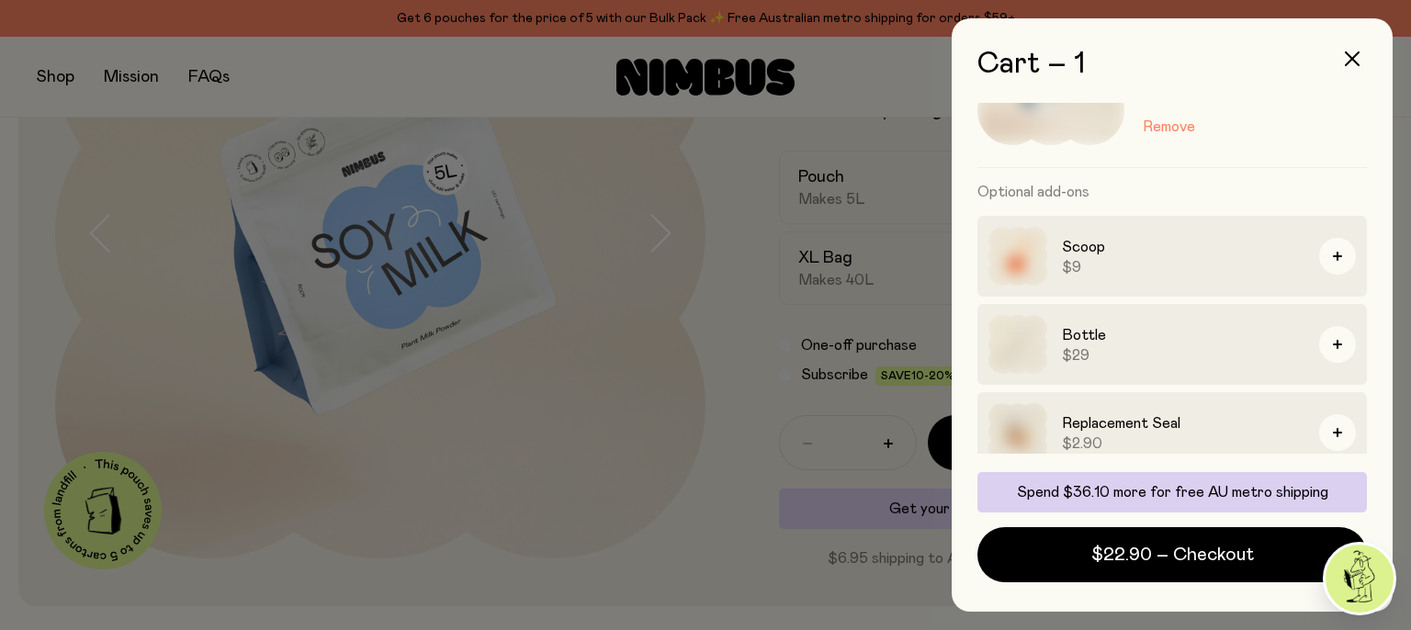
scroll to position [146, 0]
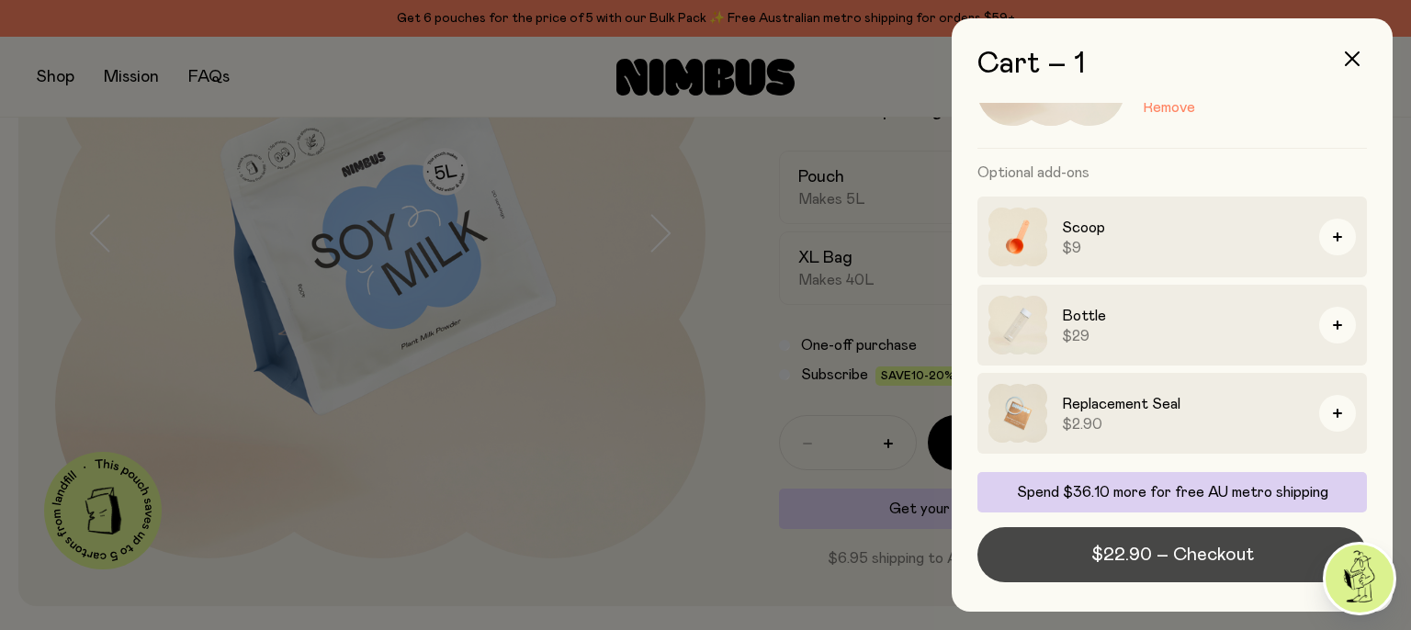
click at [1242, 555] on span "$22.90 – Checkout" at bounding box center [1172, 555] width 163 height 26
